Goal: Consume media (video, audio)

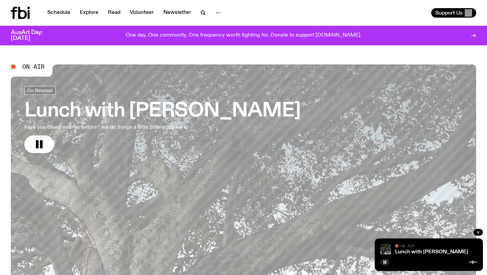
click at [31, 13] on div at bounding box center [27, 13] width 32 height 12
click at [22, 13] on icon at bounding box center [20, 13] width 19 height 12
click at [23, 8] on icon at bounding box center [20, 13] width 19 height 12
click at [23, 19] on icon at bounding box center [22, 13] width 9 height 12
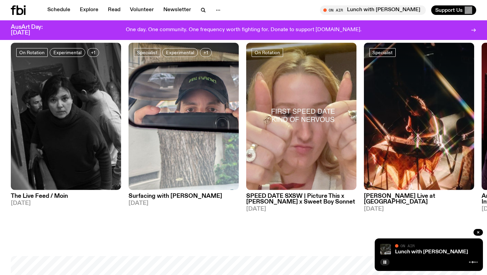
scroll to position [327, 0]
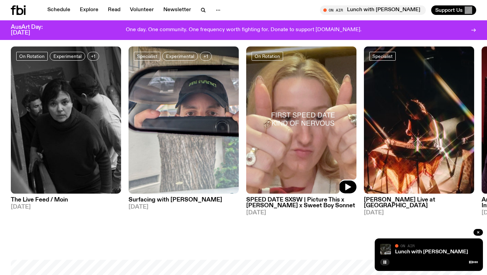
click at [304, 86] on img at bounding box center [301, 119] width 110 height 147
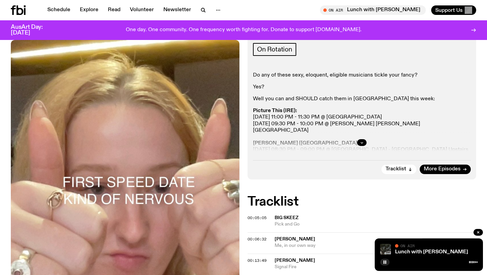
scroll to position [169, 0]
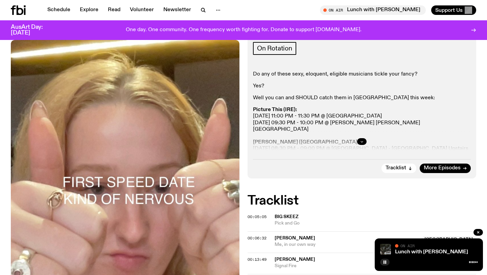
click at [359, 139] on button "button" at bounding box center [361, 141] width 9 height 7
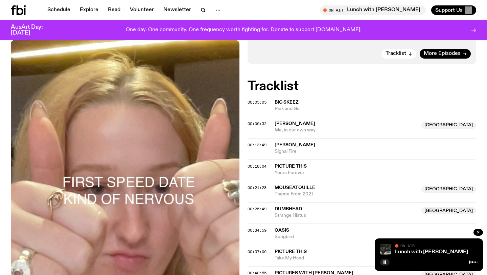
scroll to position [276, 0]
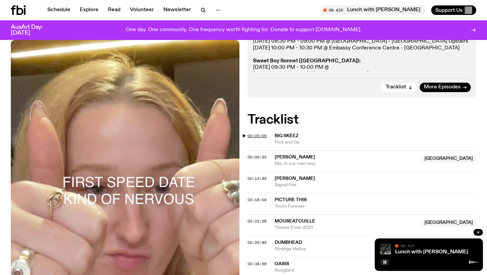
click at [248, 135] on span "00:05:05" at bounding box center [257, 135] width 19 height 5
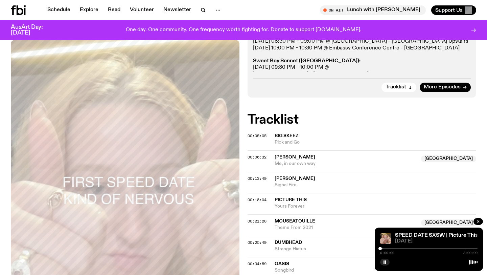
drag, startPoint x: 383, startPoint y: 247, endPoint x: 372, endPoint y: 247, distance: 10.5
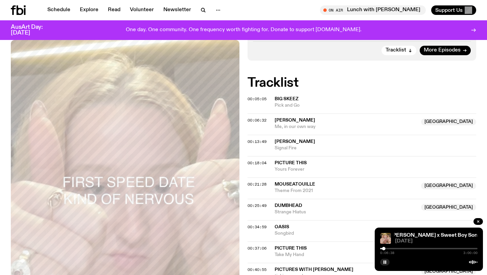
scroll to position [321, 0]
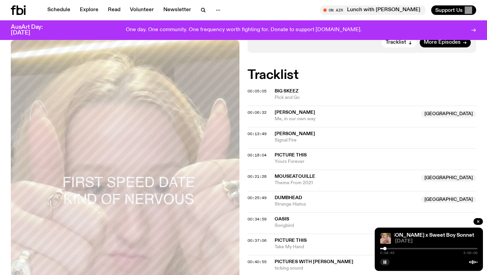
click at [385, 248] on div at bounding box center [384, 248] width 3 height 3
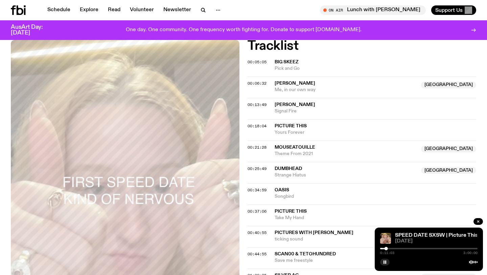
scroll to position [370, 0]
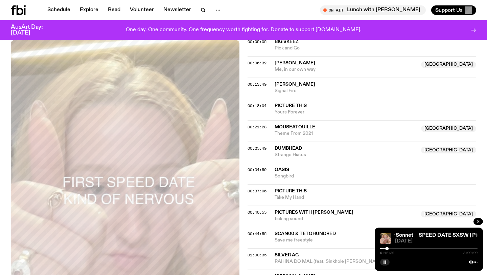
click at [385, 262] on icon "button" at bounding box center [385, 262] width 4 height 4
